Goal: Information Seeking & Learning: Learn about a topic

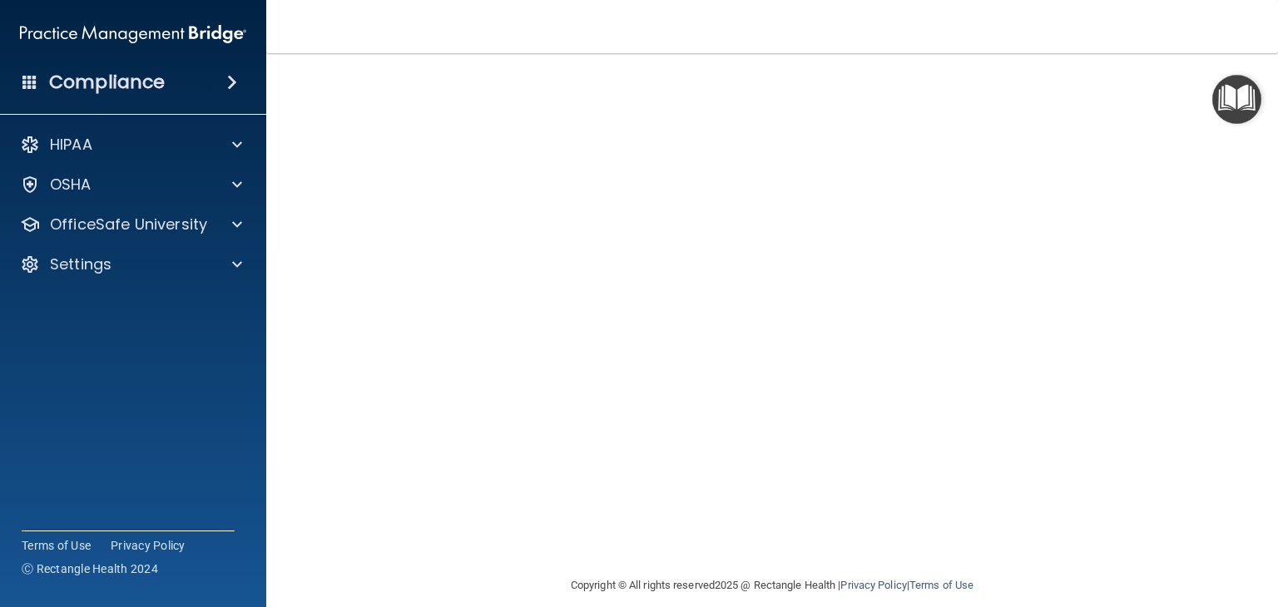
scroll to position [105, 0]
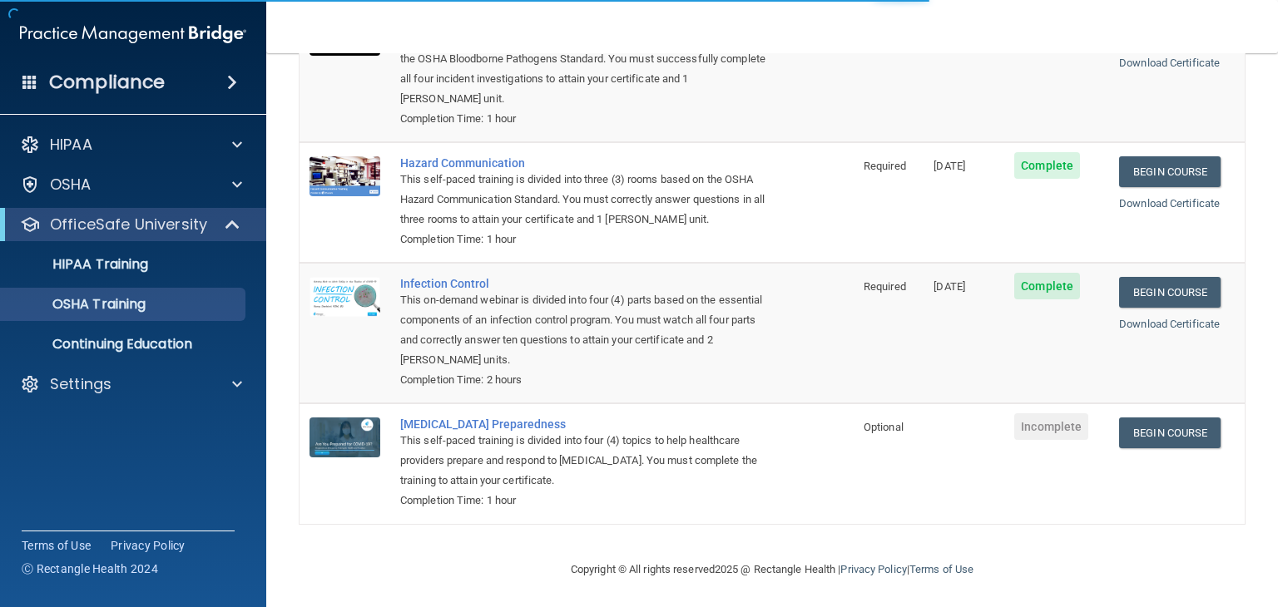
scroll to position [190, 0]
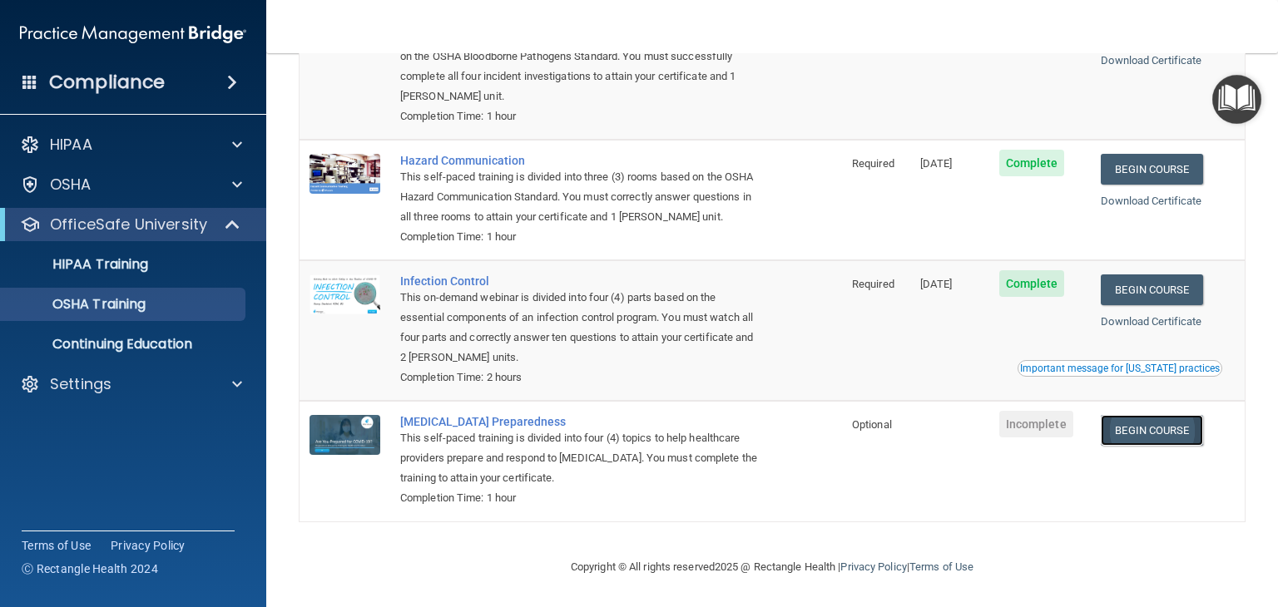
click at [1119, 445] on link "Begin Course" at bounding box center [1152, 430] width 102 height 31
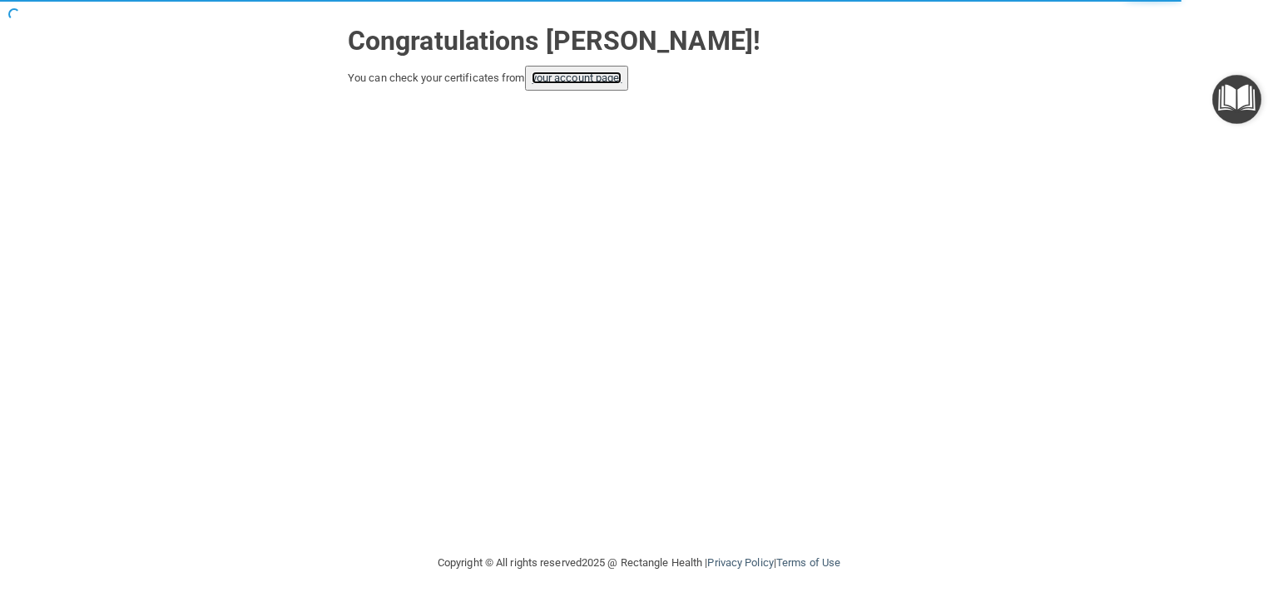
click at [587, 83] on link "your account page!" at bounding box center [577, 78] width 91 height 12
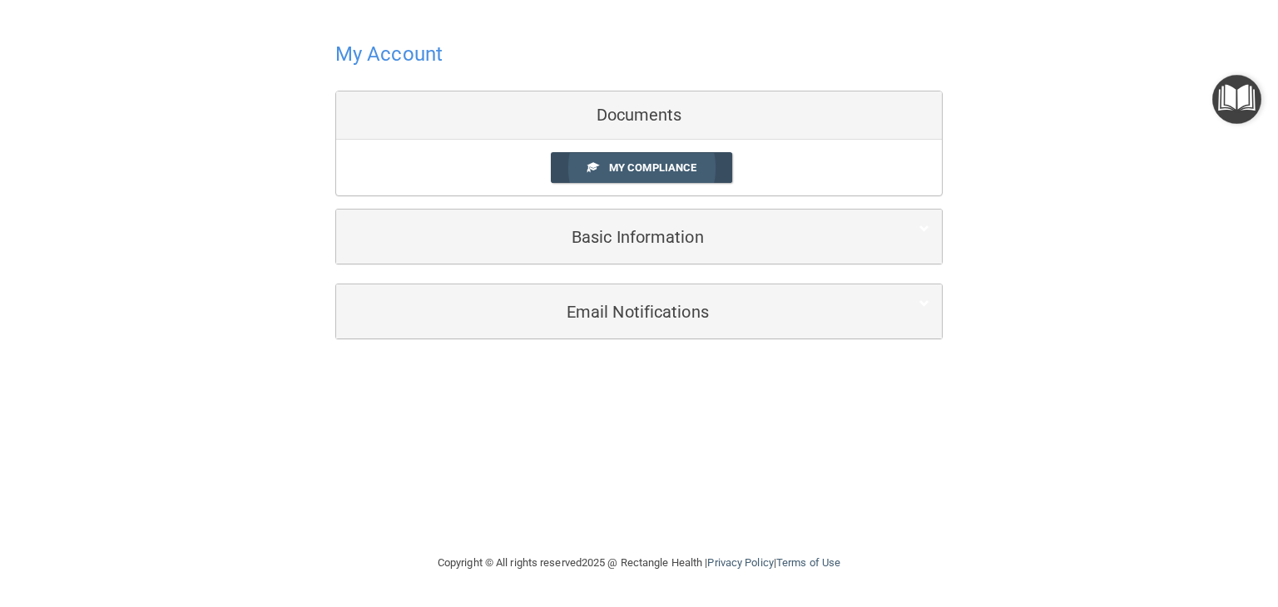
click at [612, 164] on span "My Compliance" at bounding box center [652, 167] width 87 height 12
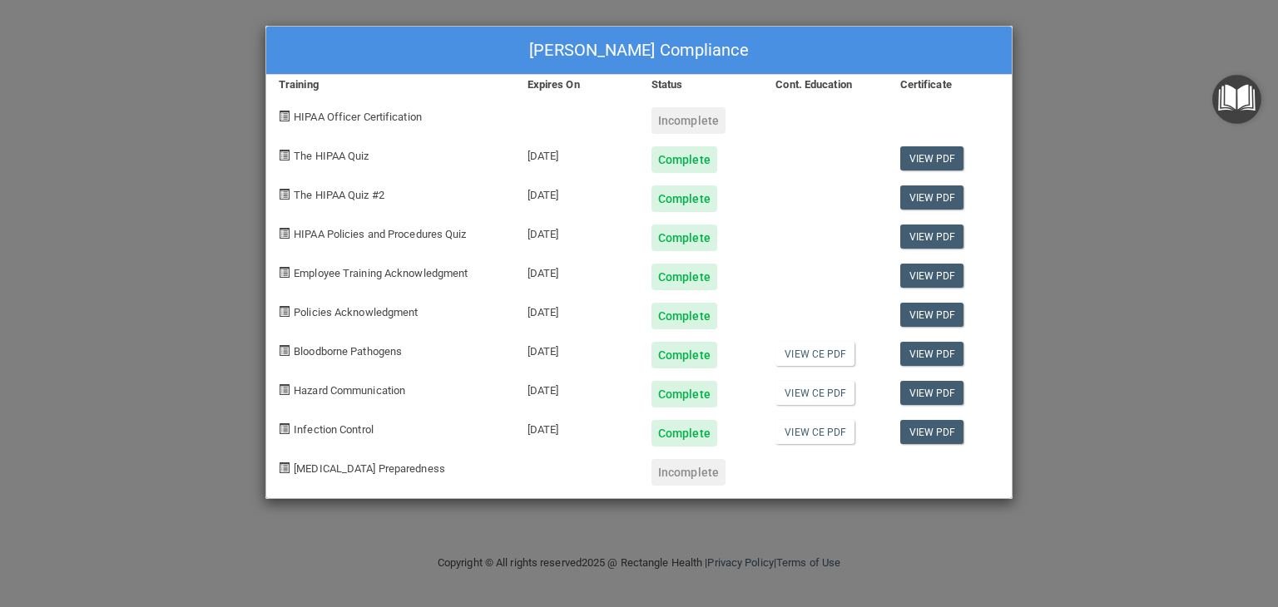
click at [376, 470] on span "[MEDICAL_DATA] Preparedness" at bounding box center [369, 469] width 151 height 12
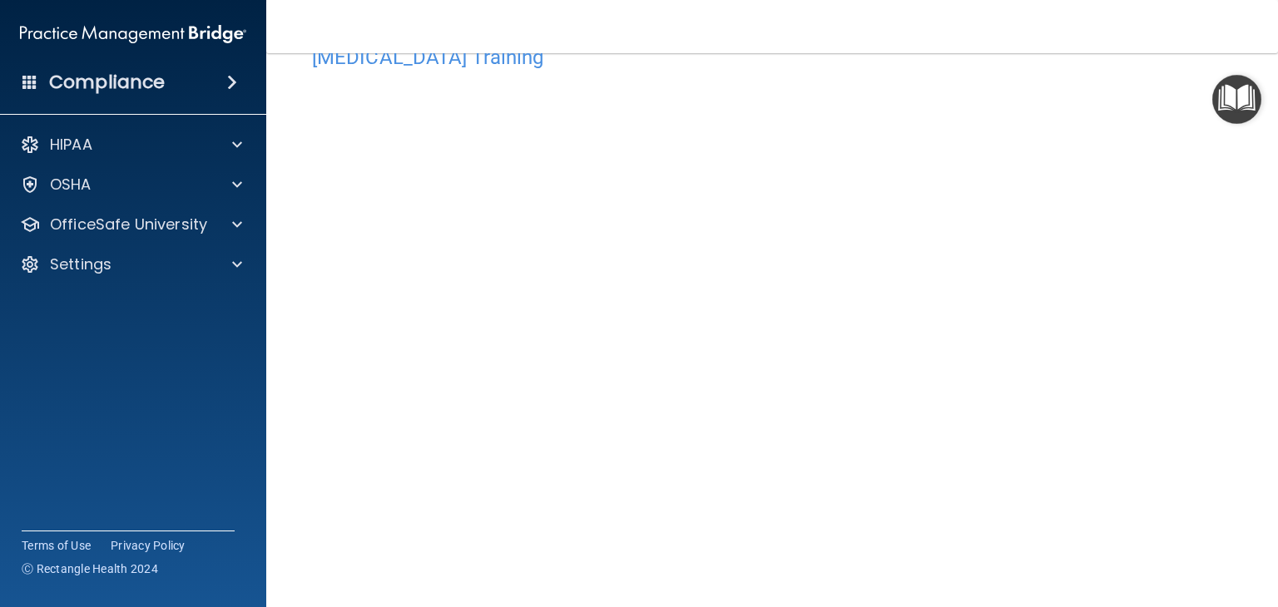
scroll to position [22, 0]
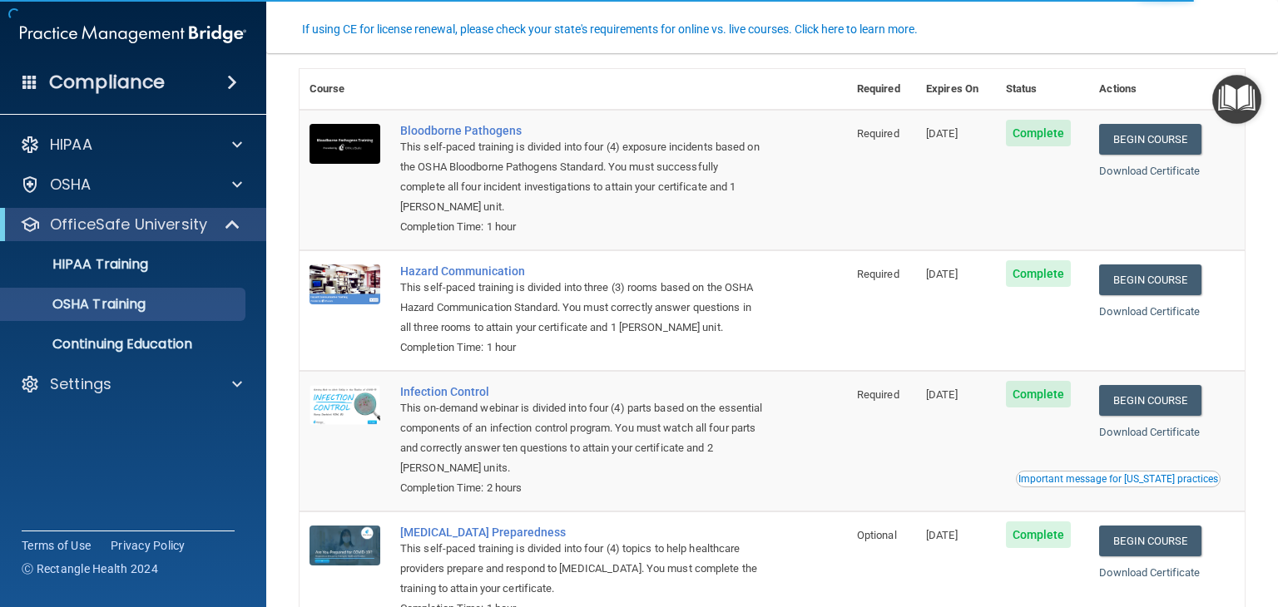
scroll to position [190, 0]
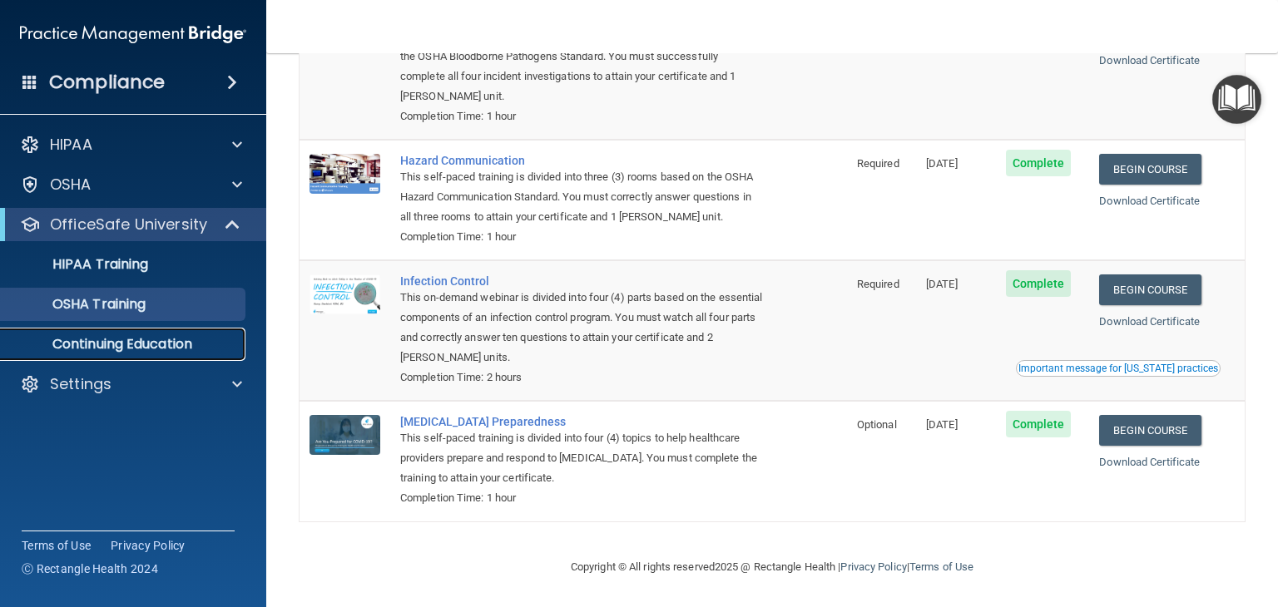
click at [139, 344] on p "Continuing Education" at bounding box center [124, 344] width 227 height 17
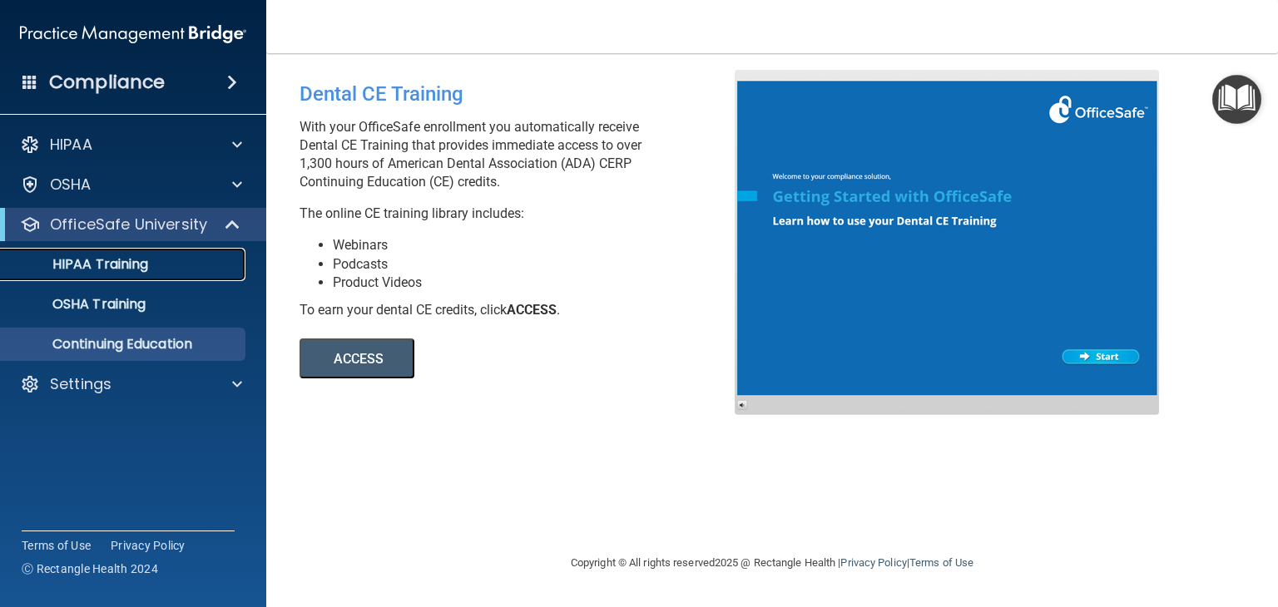
click at [120, 256] on p "HIPAA Training" at bounding box center [79, 264] width 137 height 17
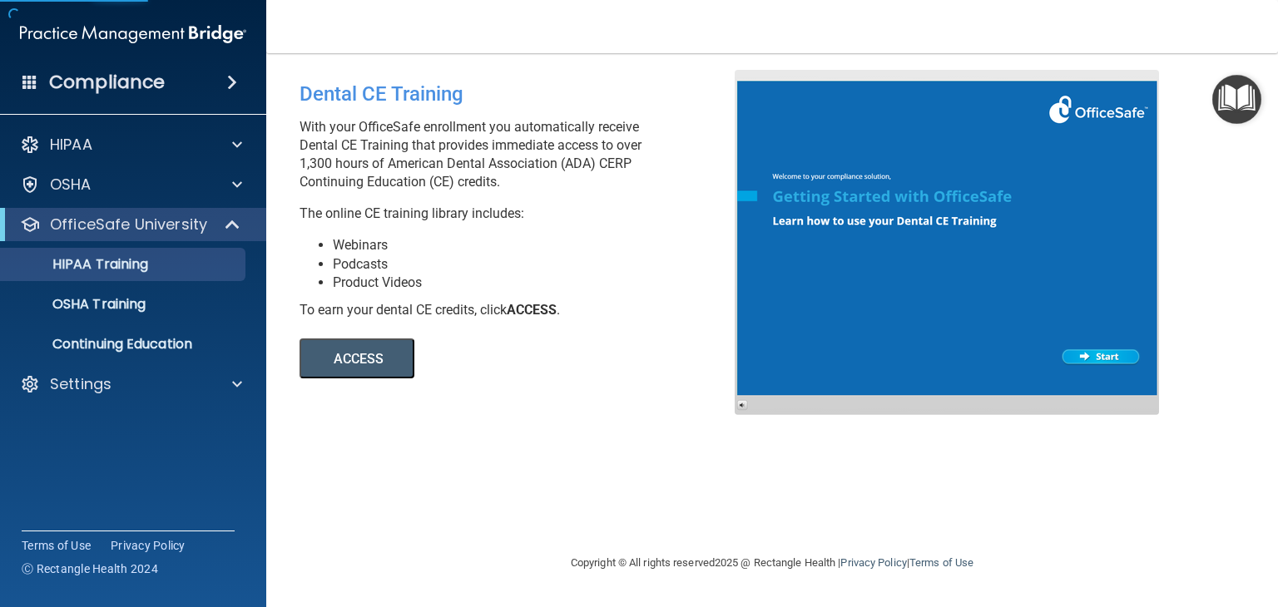
click at [126, 284] on ul "HIPAA Training OSHA Training Continuing Education" at bounding box center [133, 301] width 301 height 120
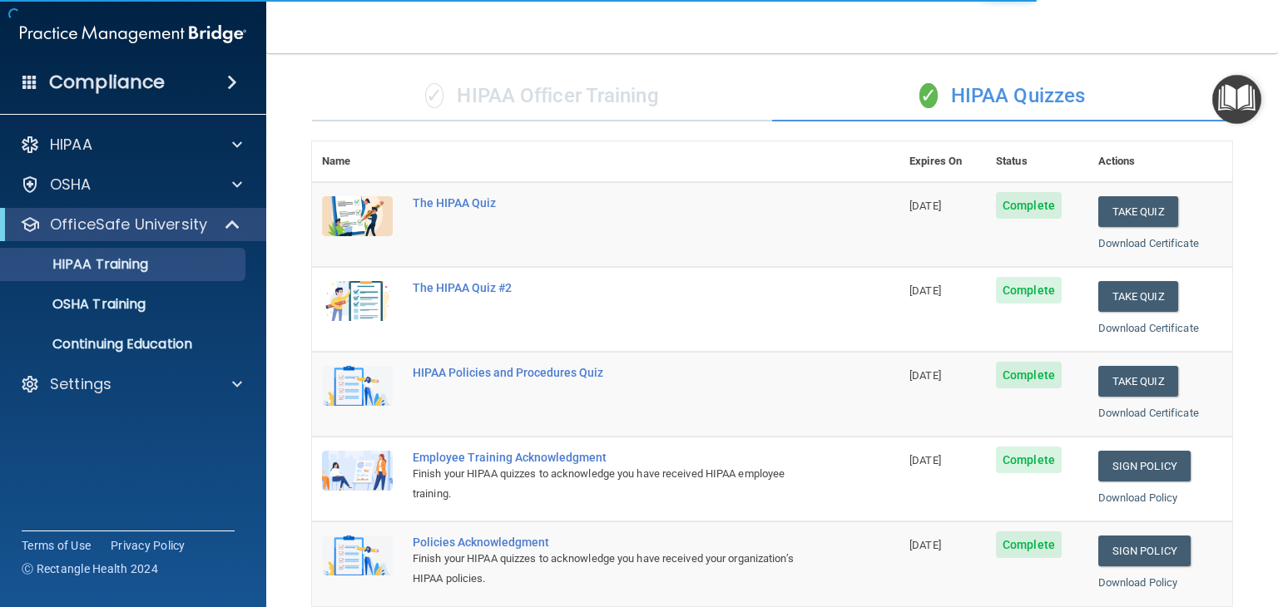
scroll to position [250, 0]
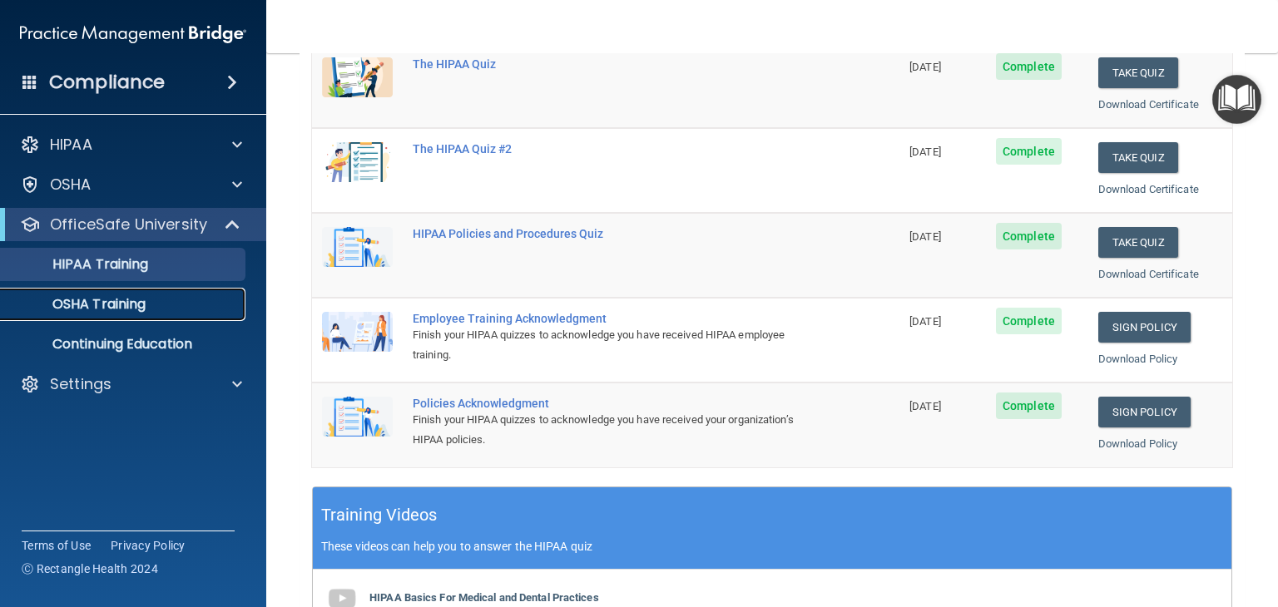
click at [150, 300] on div "OSHA Training" at bounding box center [124, 304] width 227 height 17
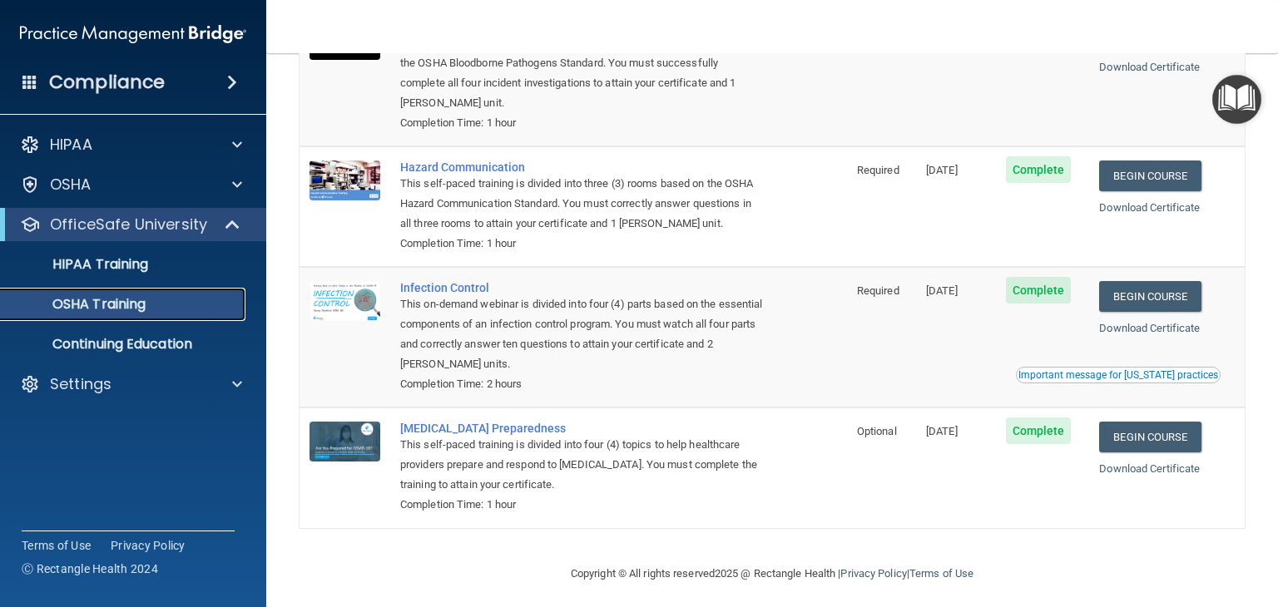
scroll to position [190, 0]
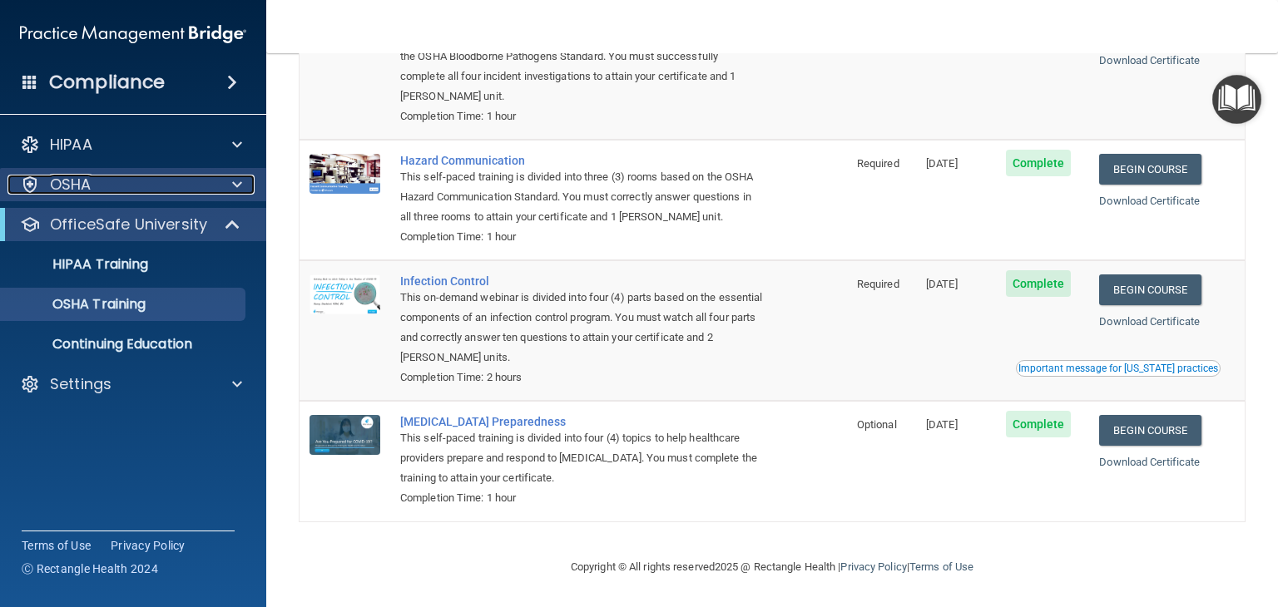
click at [230, 184] on div at bounding box center [235, 185] width 42 height 20
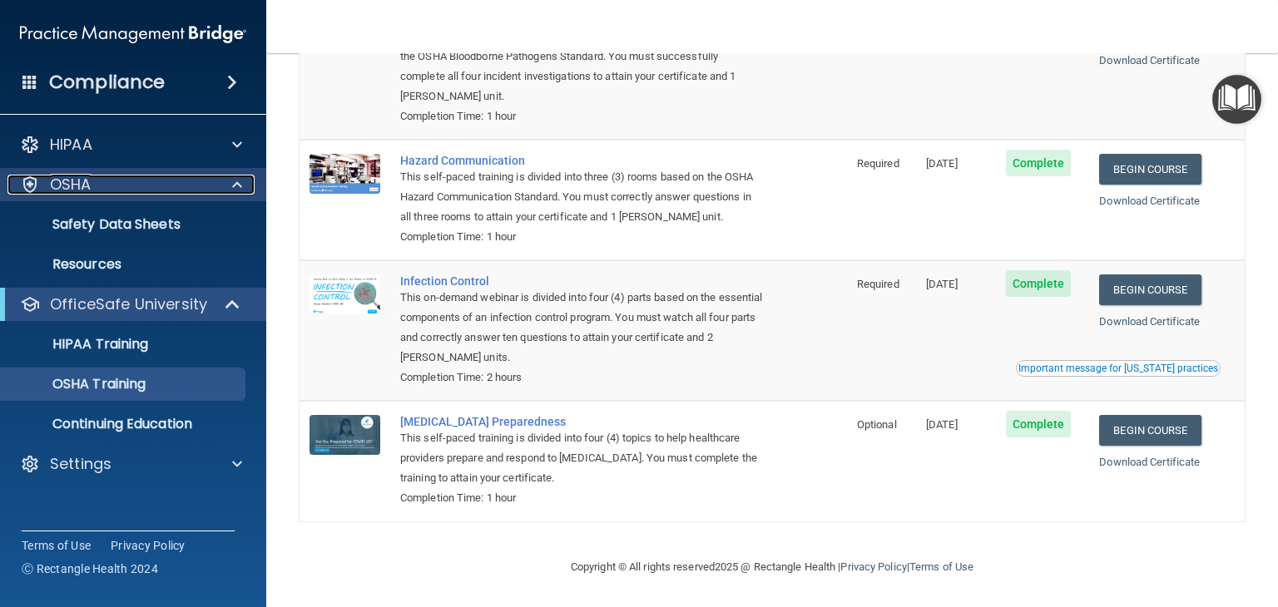
click at [230, 184] on div at bounding box center [235, 185] width 42 height 20
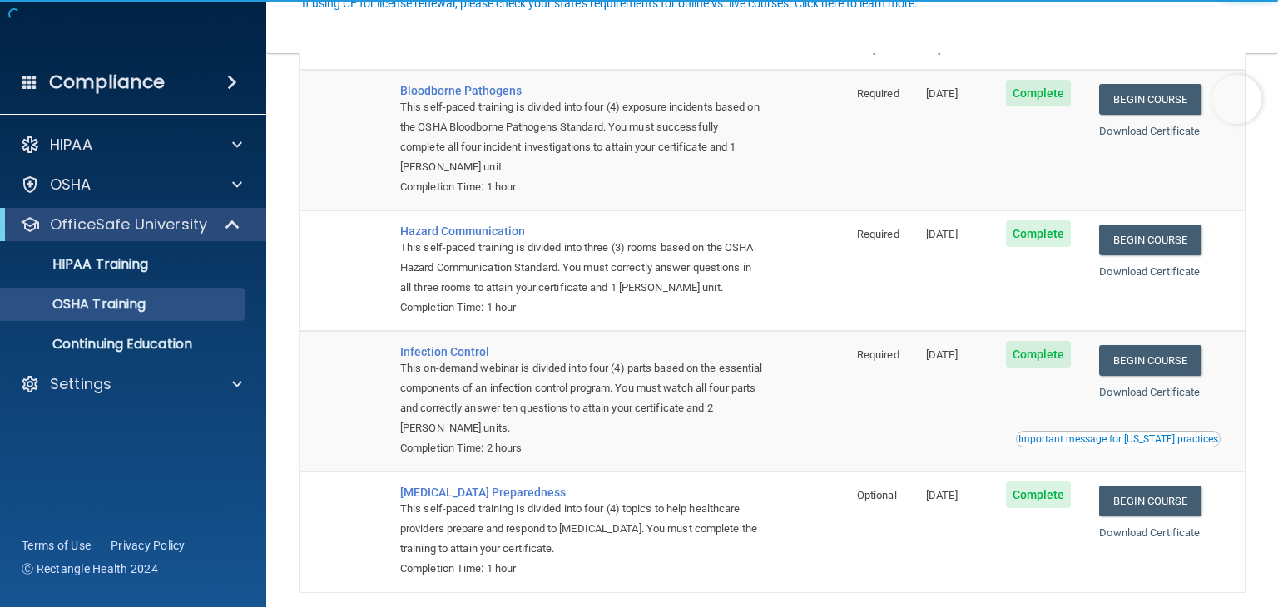
scroll to position [166, 0]
